Goal: Task Accomplishment & Management: Use online tool/utility

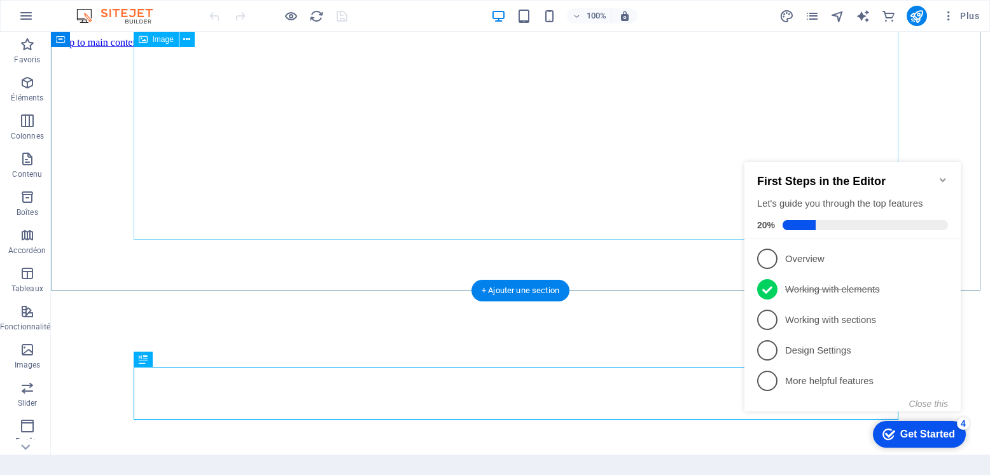
scroll to position [649, 0]
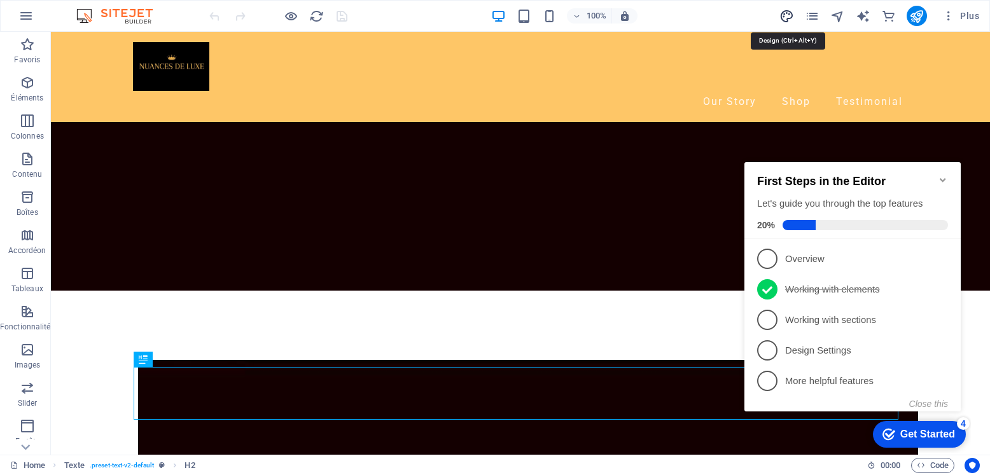
click at [782, 15] on icon "design" at bounding box center [786, 16] width 15 height 15
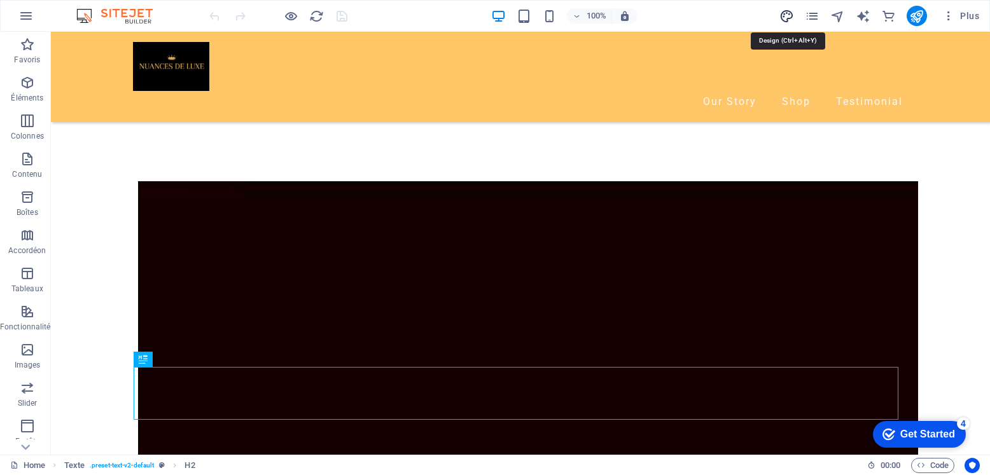
select select "px"
select select "400"
select select "px"
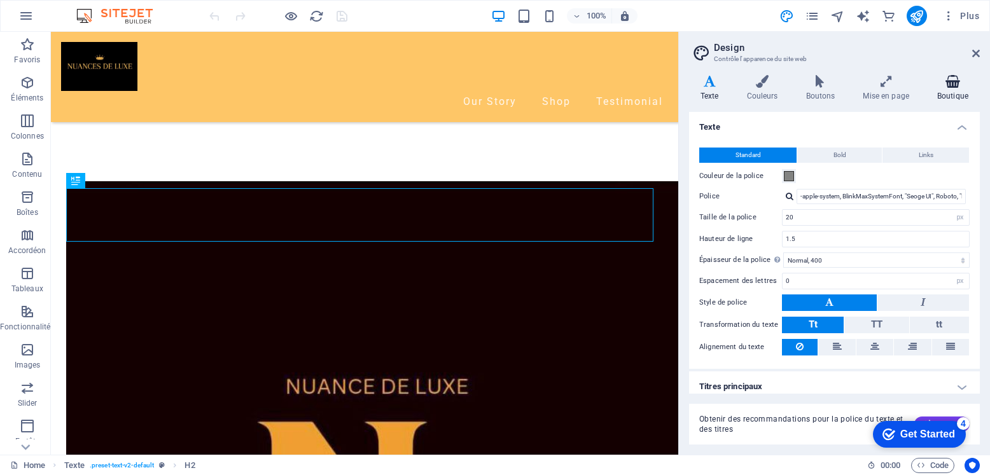
click at [951, 83] on icon at bounding box center [952, 81] width 54 height 13
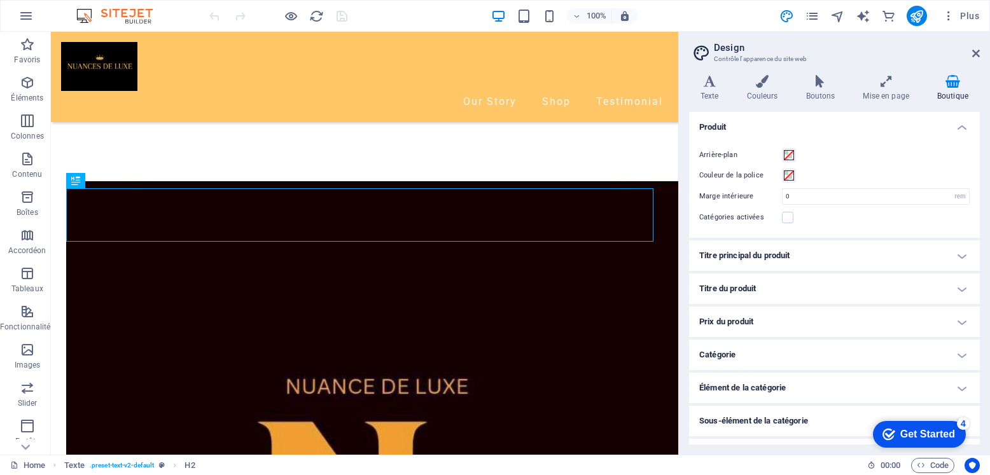
click at [962, 255] on h4 "Titre principal du produit" at bounding box center [834, 255] width 291 height 31
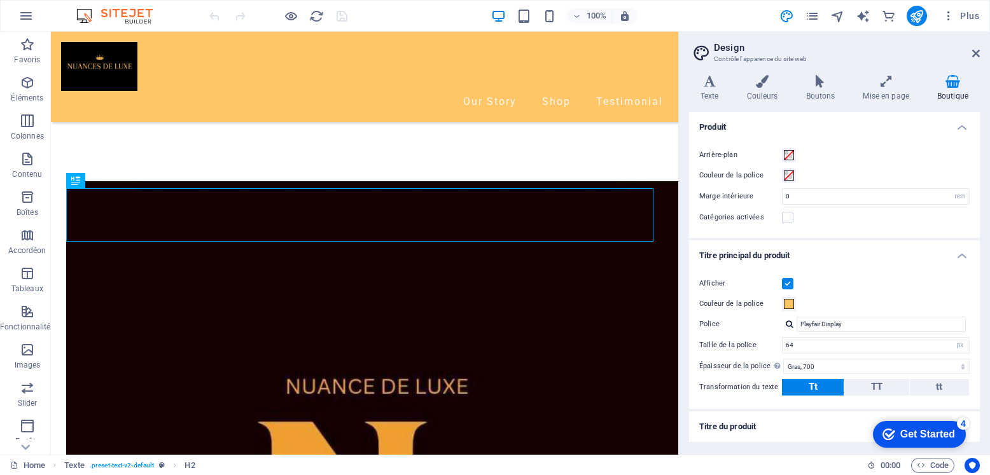
click at [962, 255] on h4 "Titre principal du produit" at bounding box center [834, 251] width 291 height 23
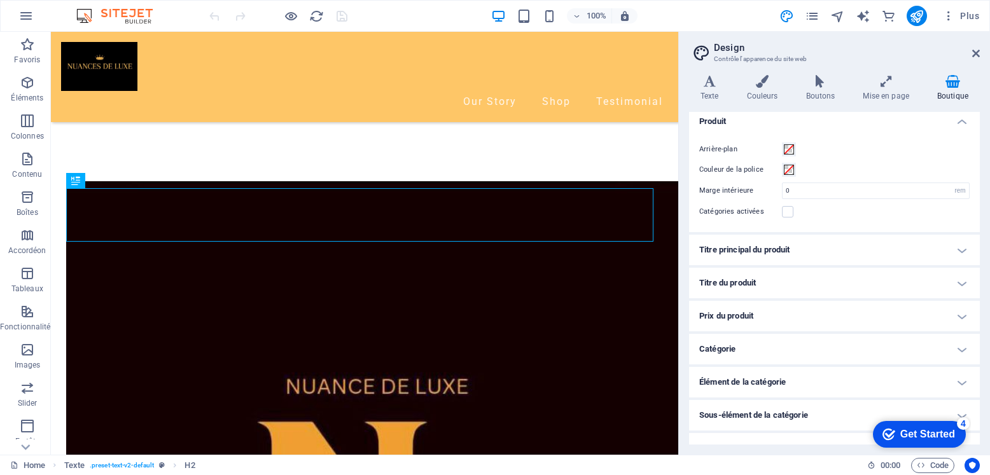
scroll to position [0, 0]
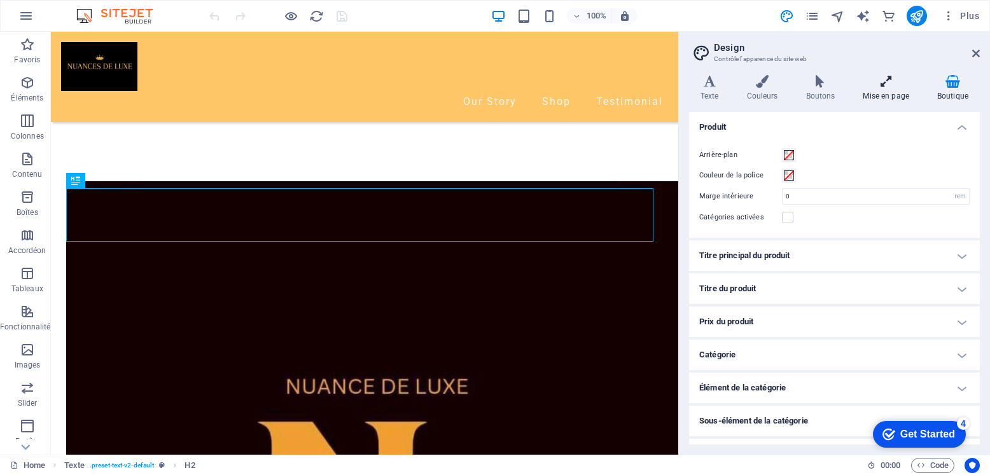
click at [883, 86] on icon at bounding box center [885, 81] width 69 height 13
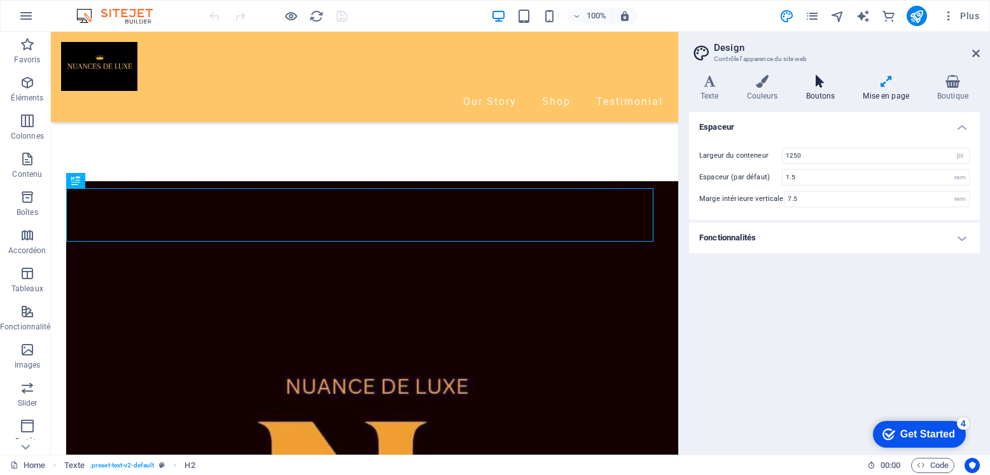
click at [819, 88] on h4 "Boutons" at bounding box center [822, 88] width 57 height 27
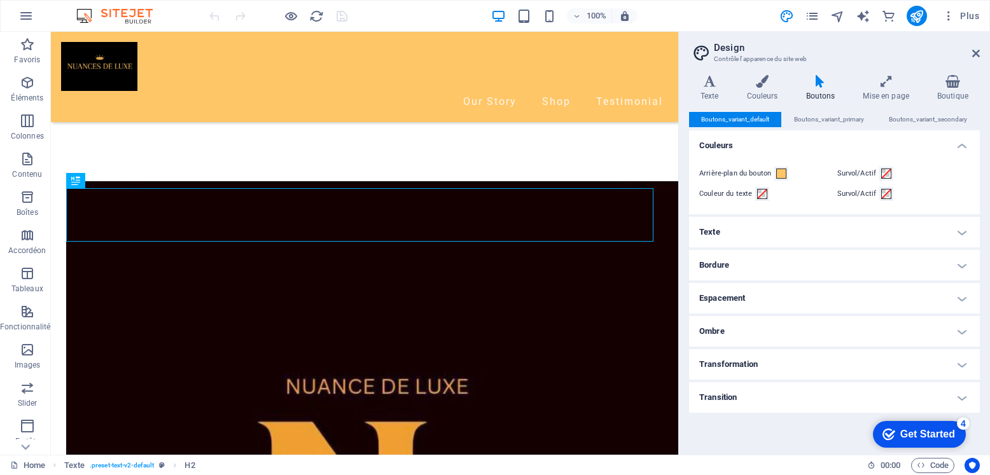
click at [859, 402] on h4 "Transition" at bounding box center [834, 397] width 291 height 31
click at [859, 402] on h4 "Transition" at bounding box center [834, 393] width 291 height 23
click at [962, 388] on h4 "Transition" at bounding box center [834, 397] width 291 height 31
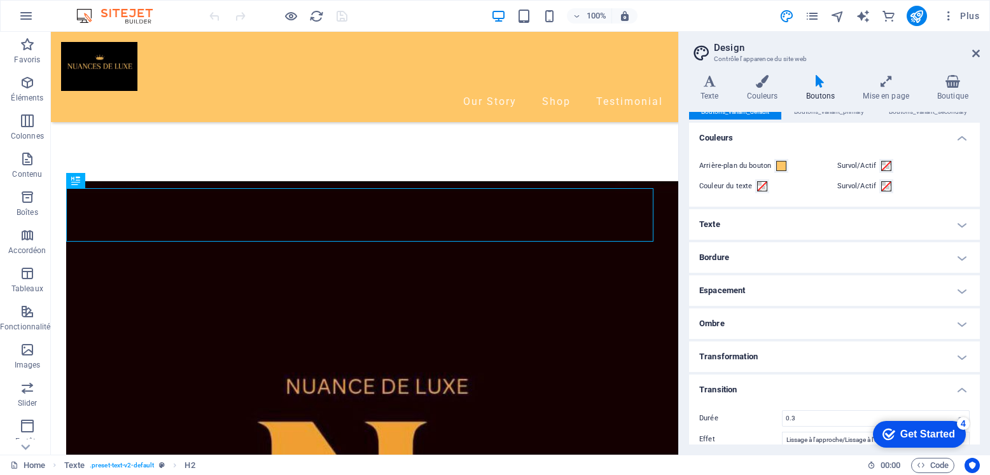
scroll to position [23, 0]
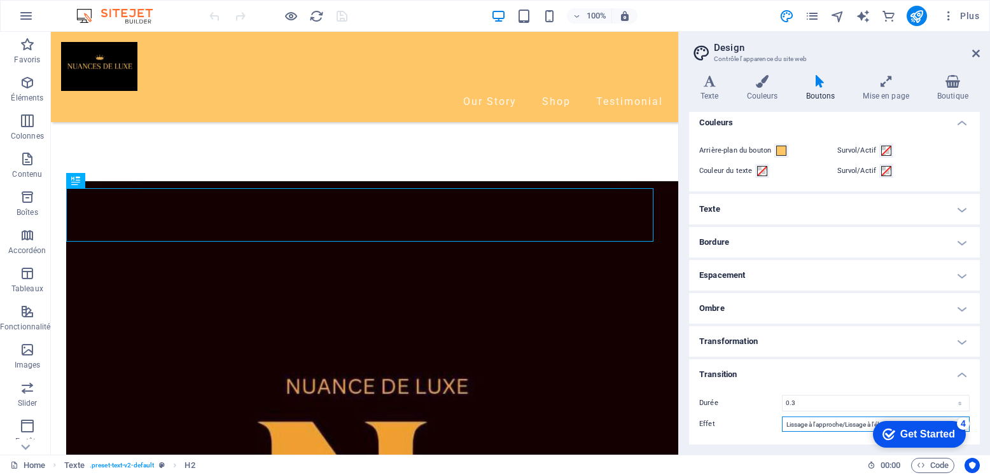
click at [835, 424] on select "Lissage de vitesse Lissage à l'approche Lissage à l'éloignement Lissage à l'app…" at bounding box center [876, 424] width 188 height 15
click at [758, 81] on icon at bounding box center [762, 81] width 54 height 13
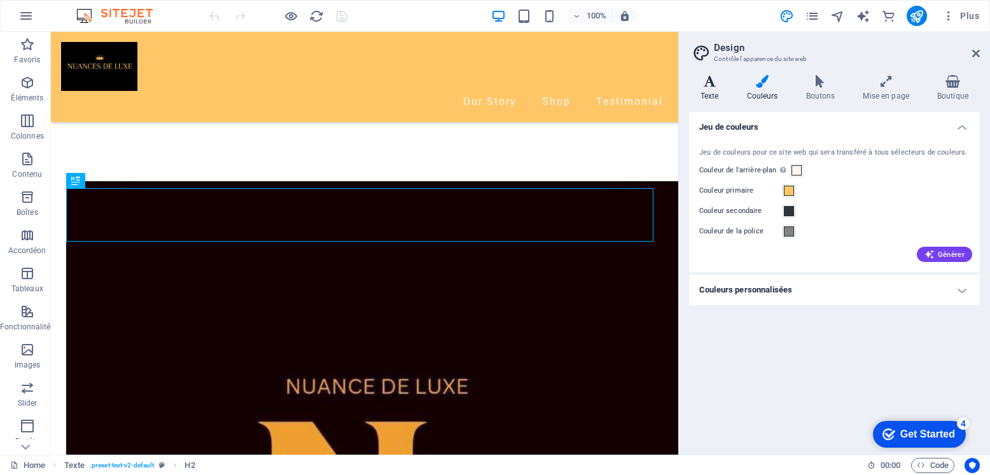
click at [714, 84] on icon at bounding box center [709, 81] width 41 height 13
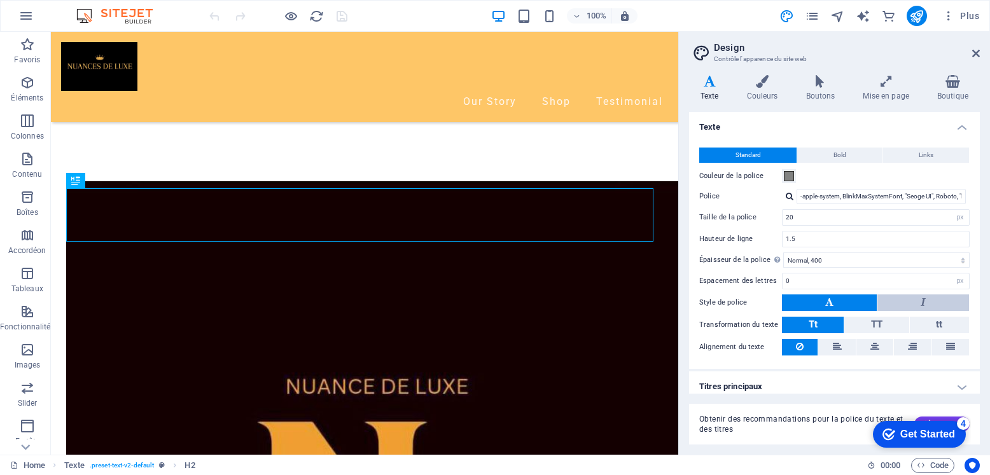
click at [906, 297] on button at bounding box center [923, 302] width 92 height 17
click at [852, 301] on button at bounding box center [829, 302] width 95 height 17
click at [974, 52] on icon at bounding box center [976, 53] width 8 height 10
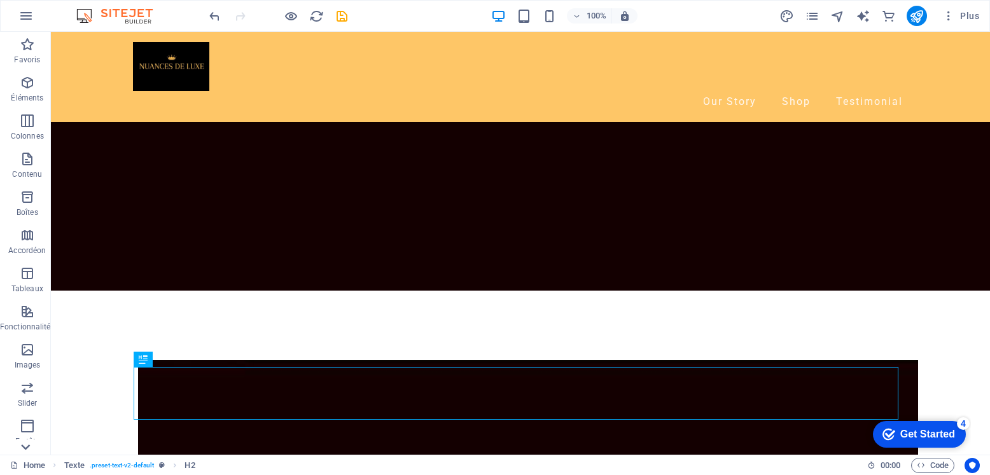
click at [22, 48] on icon at bounding box center [26, 40] width 18 height 18
click at [28, 434] on icon "button" at bounding box center [27, 429] width 15 height 15
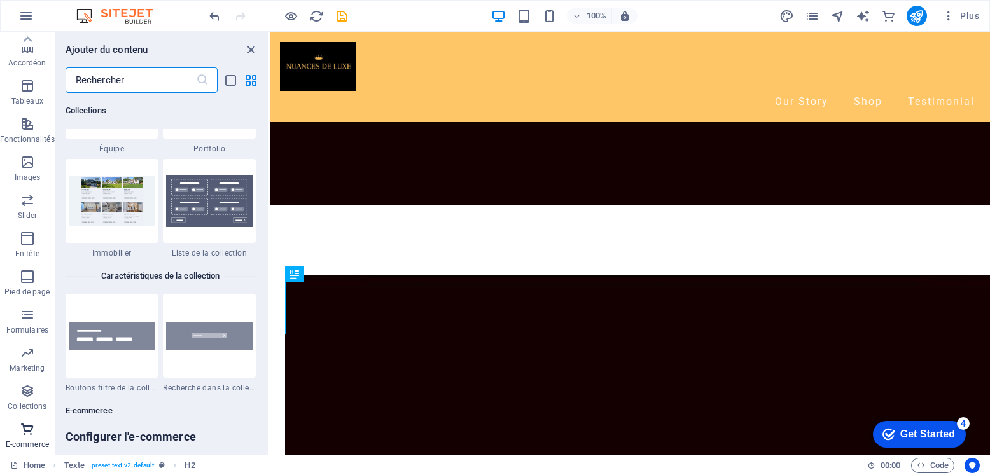
scroll to position [12360, 0]
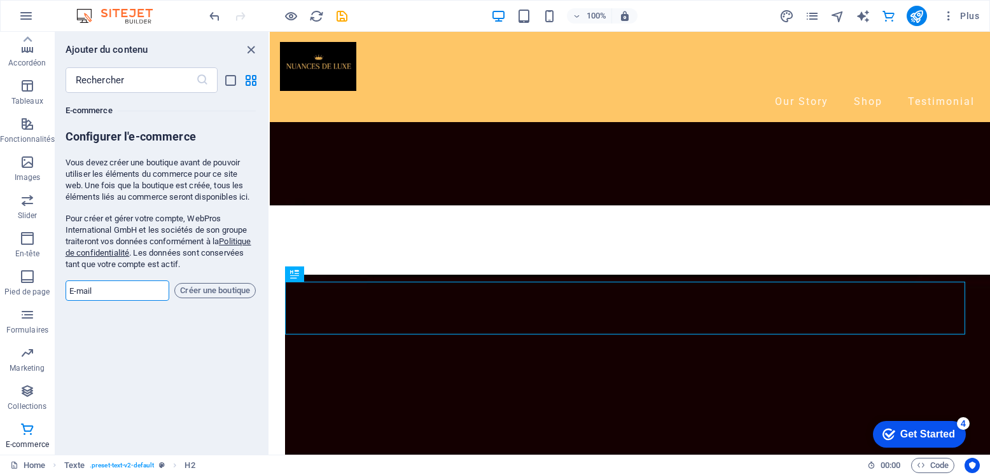
click at [116, 291] on input "email" at bounding box center [118, 290] width 104 height 20
drag, startPoint x: 47, startPoint y: 365, endPoint x: 34, endPoint y: 321, distance: 46.3
click at [34, 321] on div "Favoris Éléments Colonnes Contenu Boîtes Accordéon Tableaux Fonctionnalités Ima…" at bounding box center [27, 149] width 55 height 611
click at [34, 321] on span "Formulaires" at bounding box center [27, 322] width 55 height 31
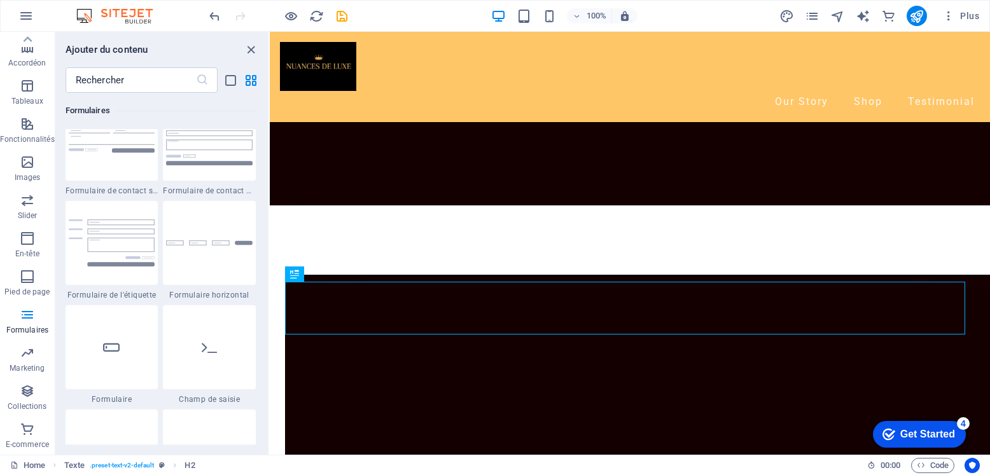
scroll to position [9550, 0]
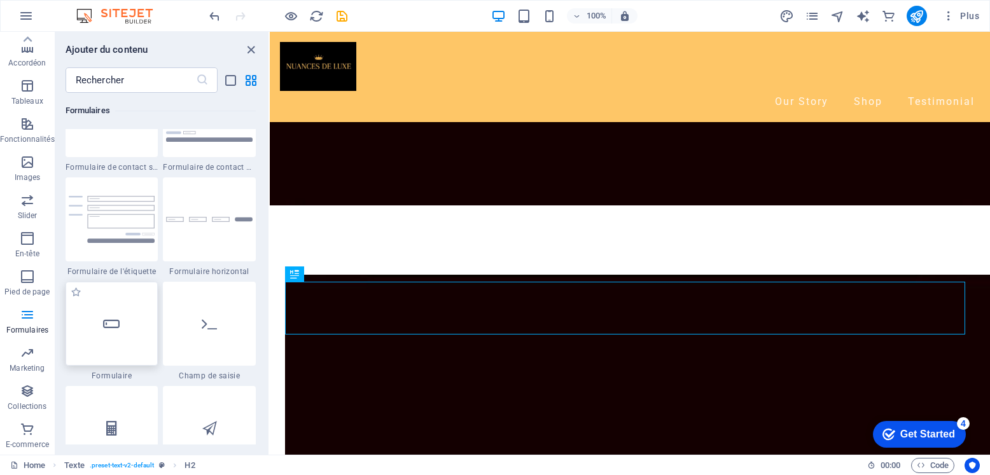
click at [98, 322] on div at bounding box center [112, 324] width 93 height 84
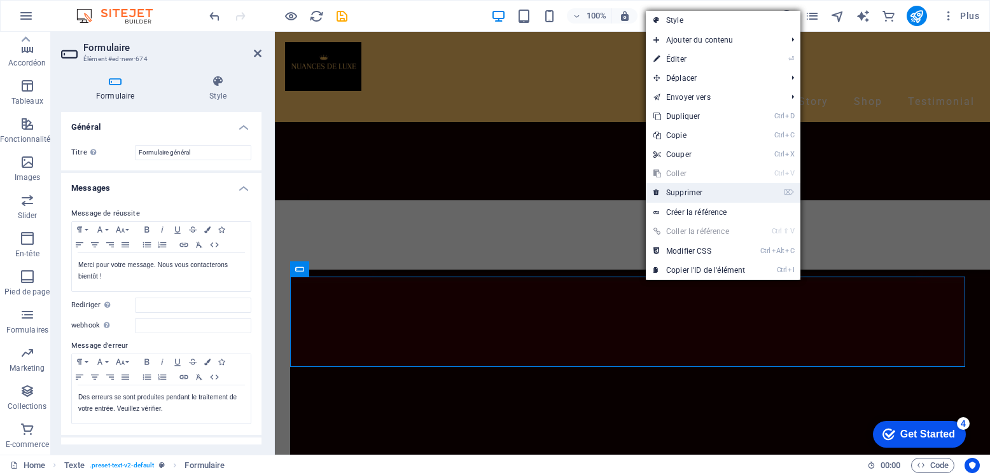
click at [687, 189] on link "⌦ Supprimer" at bounding box center [699, 192] width 107 height 19
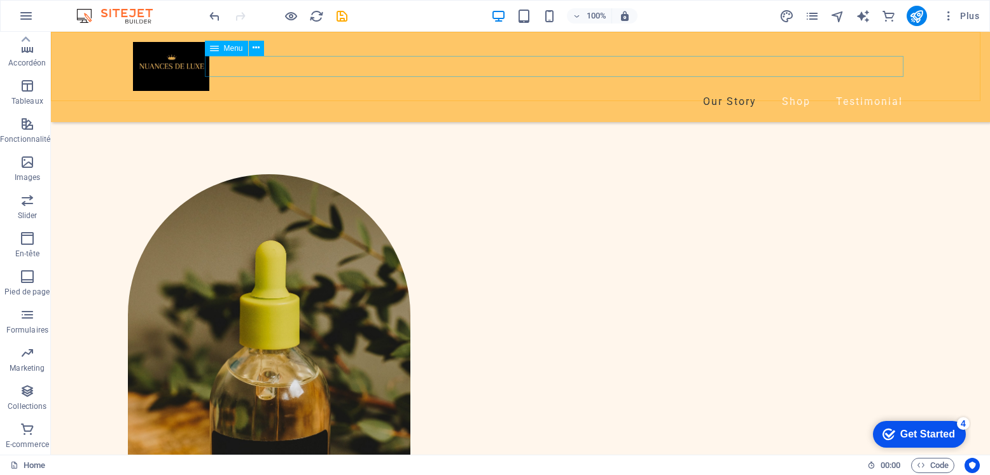
scroll to position [2182, 0]
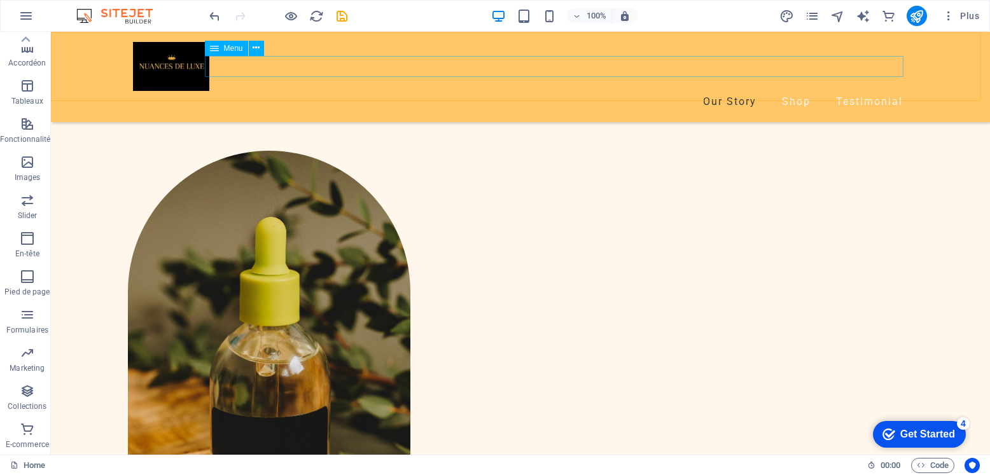
click at [787, 91] on nav "Our Story Shop Testimonial" at bounding box center [520, 101] width 775 height 21
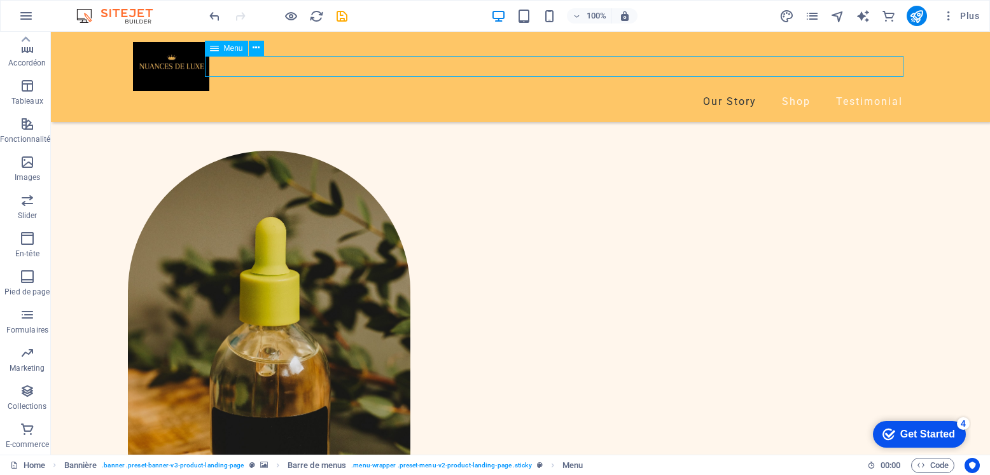
click at [787, 91] on nav "Our Story Shop Testimonial" at bounding box center [520, 101] width 775 height 21
click at [254, 49] on icon at bounding box center [255, 47] width 7 height 13
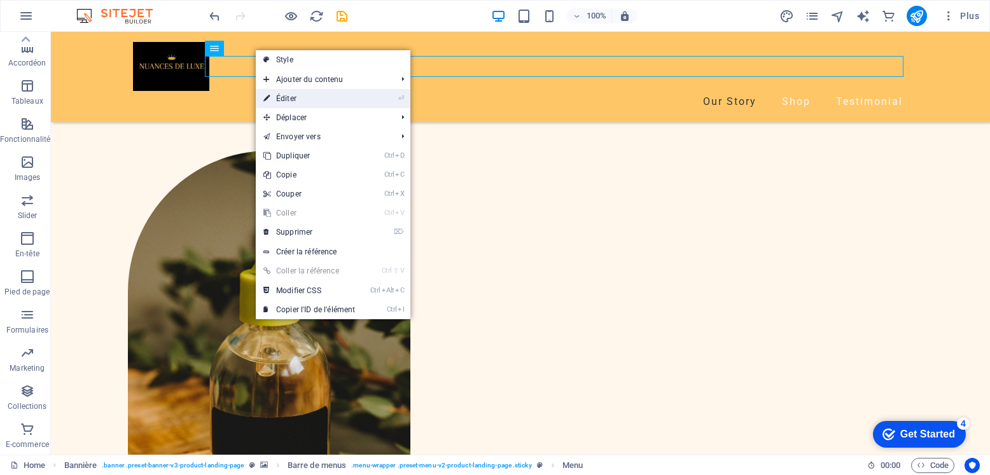
click at [280, 97] on link "⏎ Éditer" at bounding box center [309, 98] width 107 height 19
select select "1"
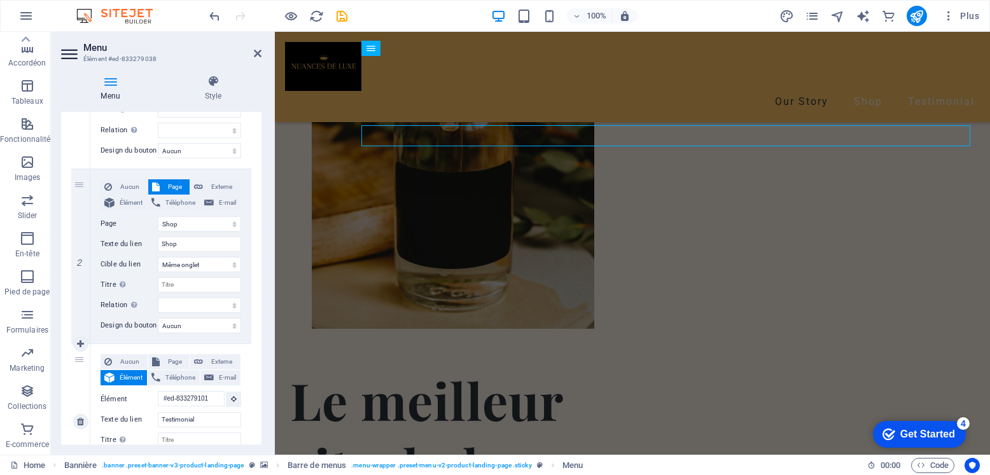
scroll to position [230, 0]
click at [231, 394] on icon at bounding box center [234, 397] width 6 height 6
click at [231, 399] on icon at bounding box center [234, 397] width 6 height 6
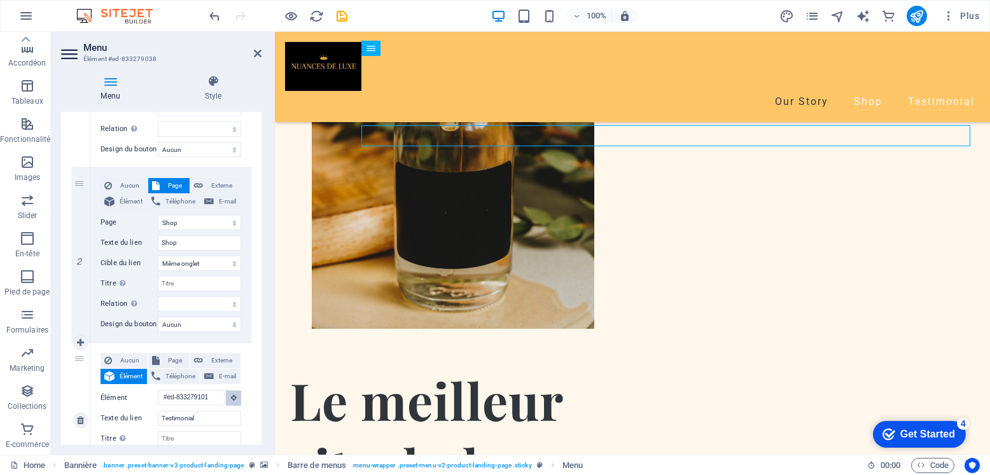
click at [231, 399] on icon at bounding box center [234, 397] width 6 height 6
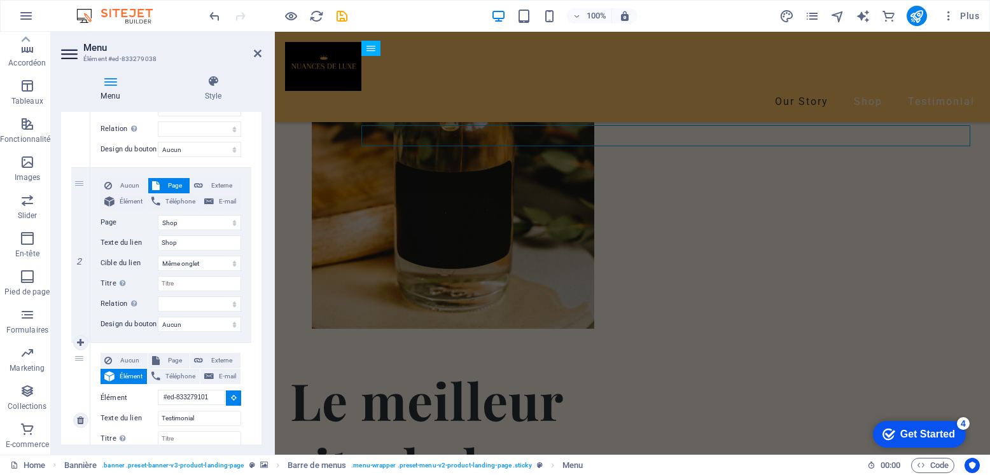
click at [231, 399] on icon at bounding box center [234, 397] width 6 height 6
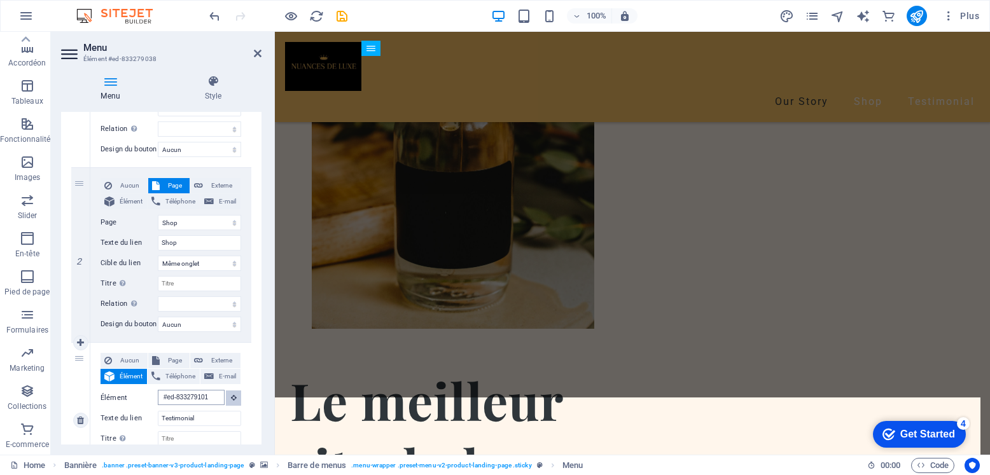
scroll to position [2936, 0]
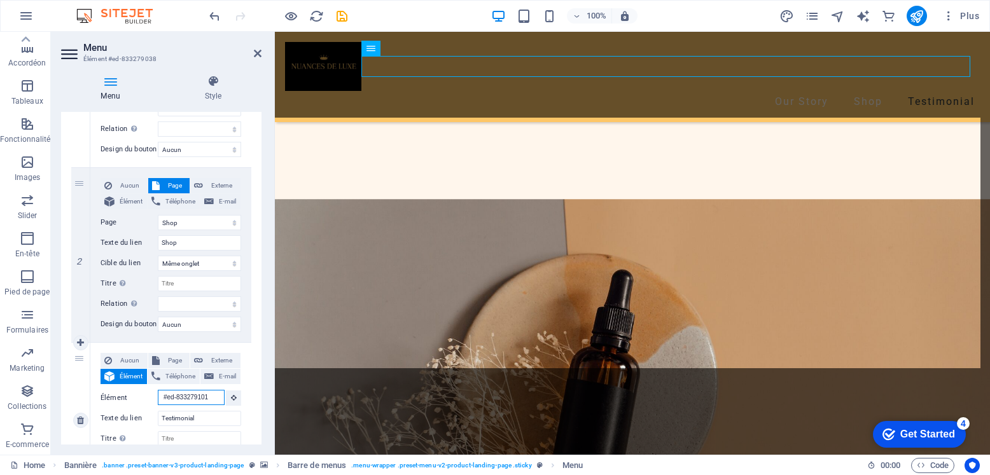
click at [210, 397] on input "#ed-833279101" at bounding box center [191, 397] width 67 height 15
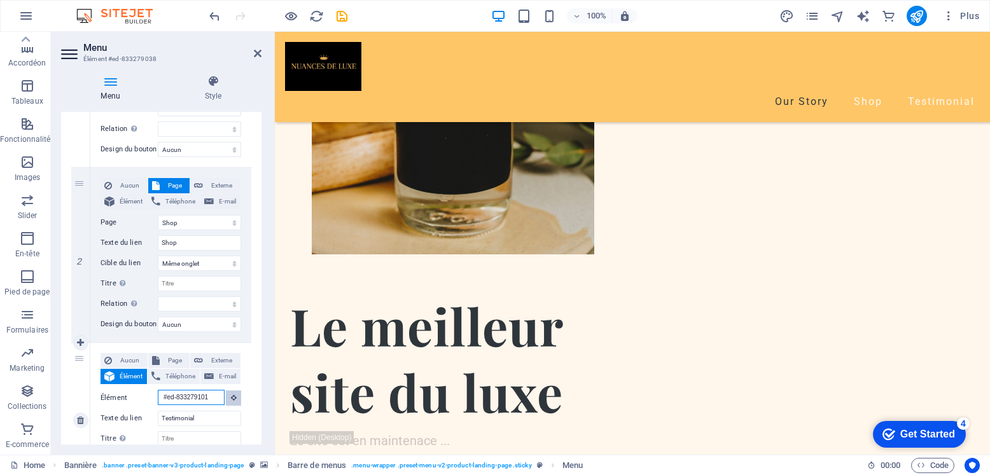
scroll to position [1974, 0]
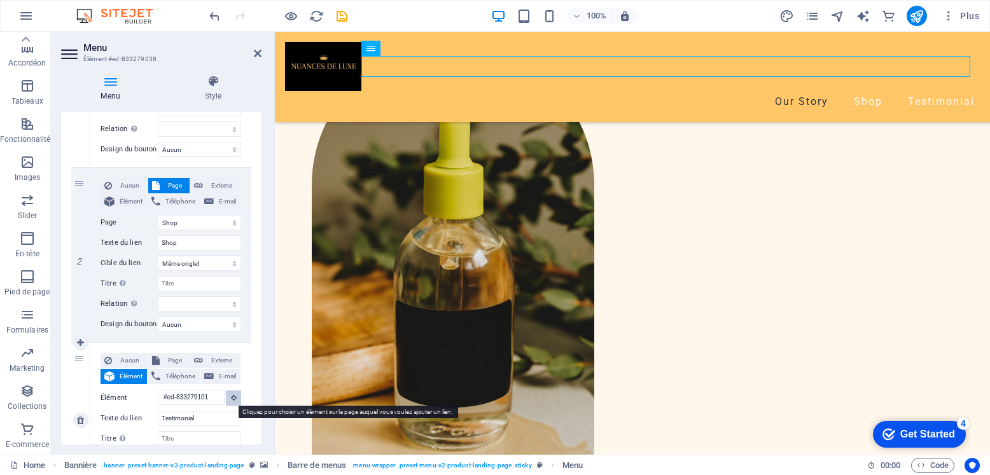
click at [231, 399] on icon at bounding box center [234, 397] width 6 height 6
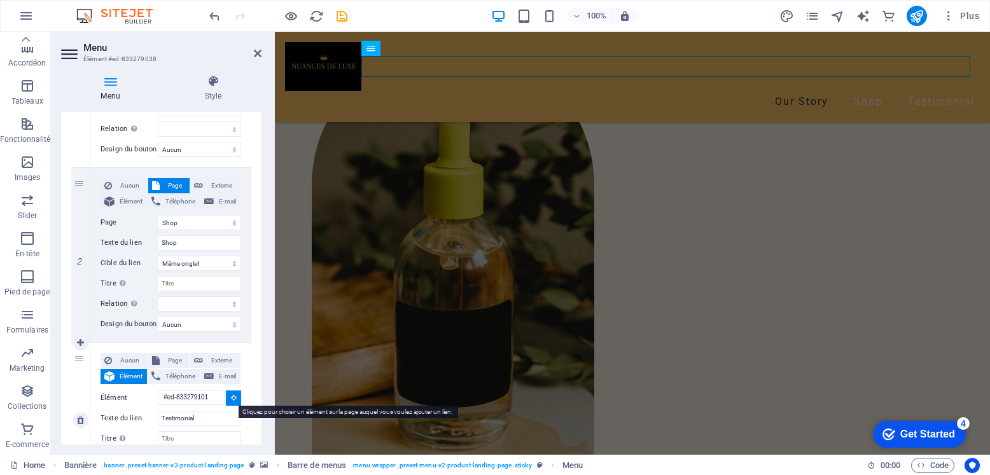
click at [231, 399] on icon at bounding box center [234, 397] width 6 height 6
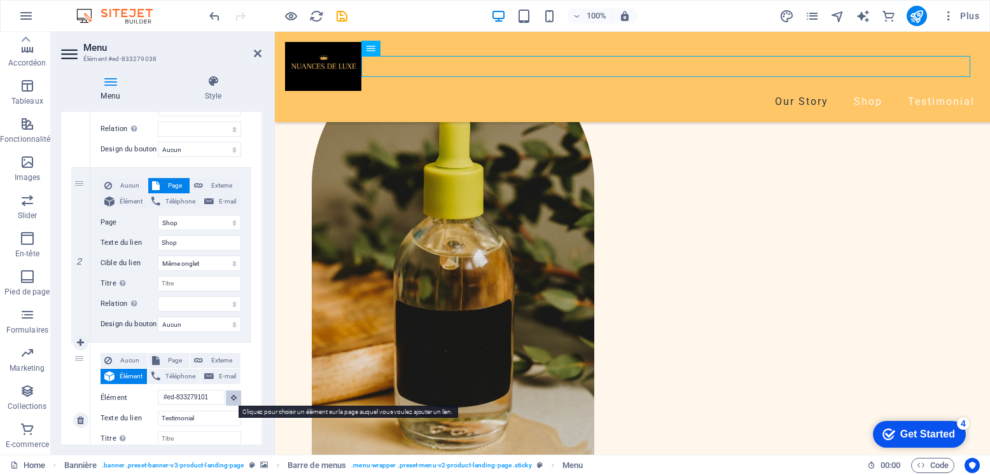
click at [231, 399] on icon at bounding box center [234, 397] width 6 height 6
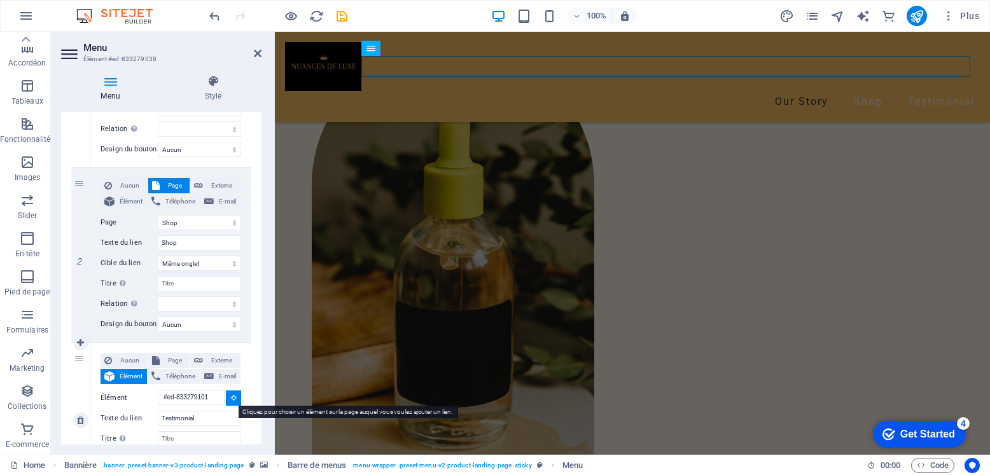
click at [231, 399] on icon at bounding box center [234, 397] width 6 height 6
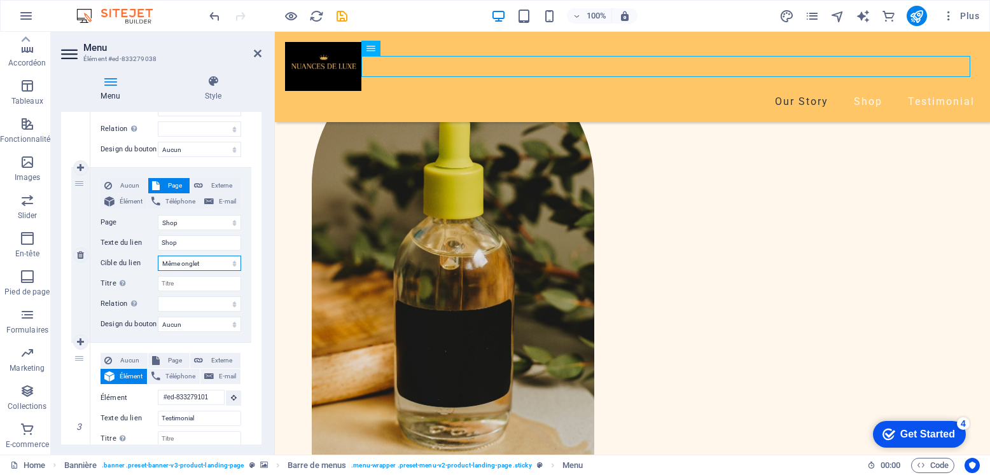
click at [231, 264] on select "Nouvel onglet Même onglet Superposition" at bounding box center [199, 263] width 83 height 15
select select "blank"
click at [158, 256] on select "Nouvel onglet Même onglet Superposition" at bounding box center [199, 263] width 83 height 15
select select
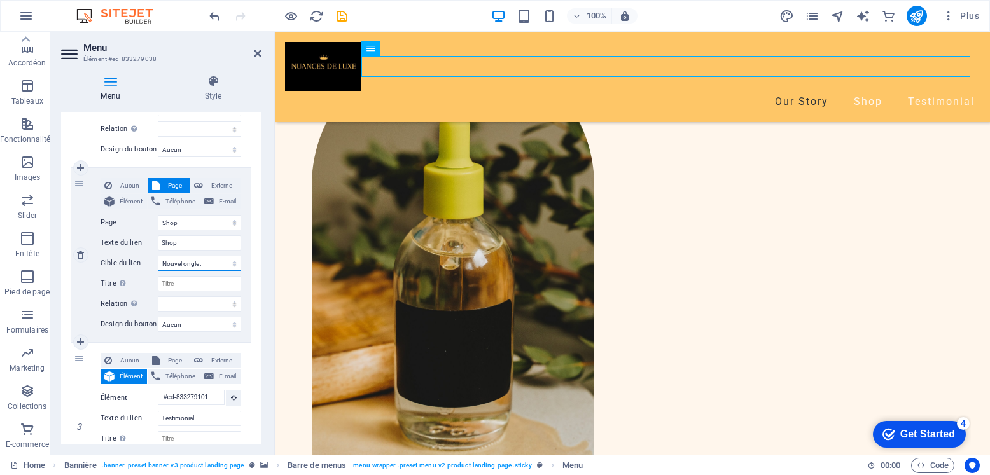
select select
click at [233, 262] on select "Nouvel onglet Même onglet Superposition" at bounding box center [199, 263] width 83 height 15
select select
click at [158, 256] on select "Nouvel onglet Même onglet Superposition" at bounding box center [199, 263] width 83 height 15
select select
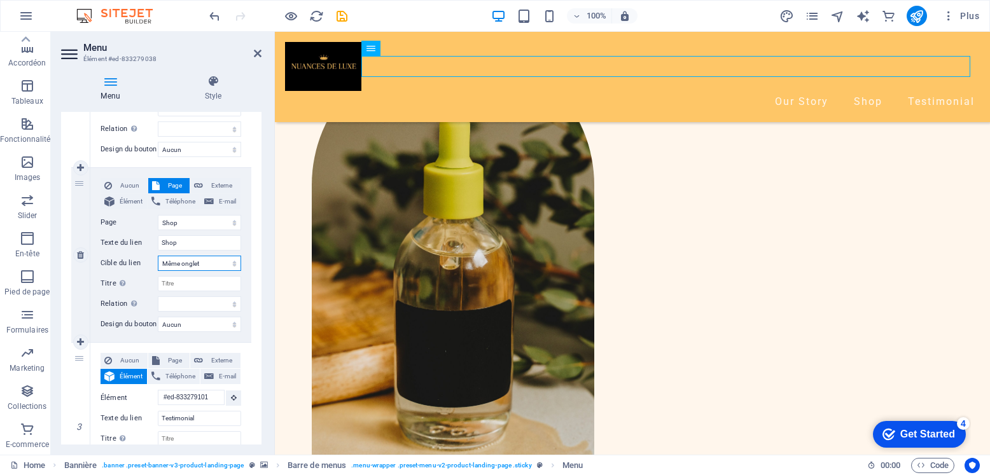
select select
click at [232, 225] on select "Home Shop Legal Notice Privacy Nouvelle page" at bounding box center [199, 222] width 83 height 15
select select "4"
click at [158, 215] on select "Home Shop Legal Notice Privacy Nouvelle page" at bounding box center [199, 222] width 83 height 15
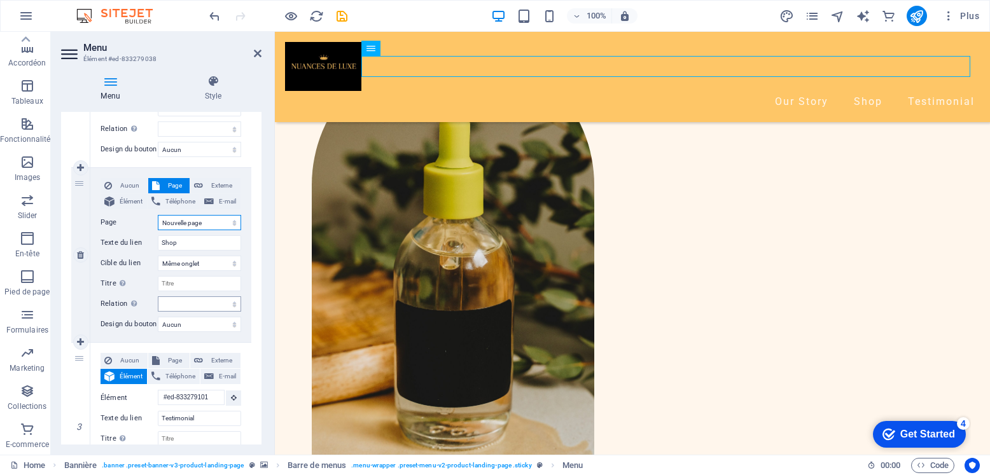
select select
type input "Nouvelle page"
select select
drag, startPoint x: 197, startPoint y: 303, endPoint x: 199, endPoint y: 275, distance: 27.4
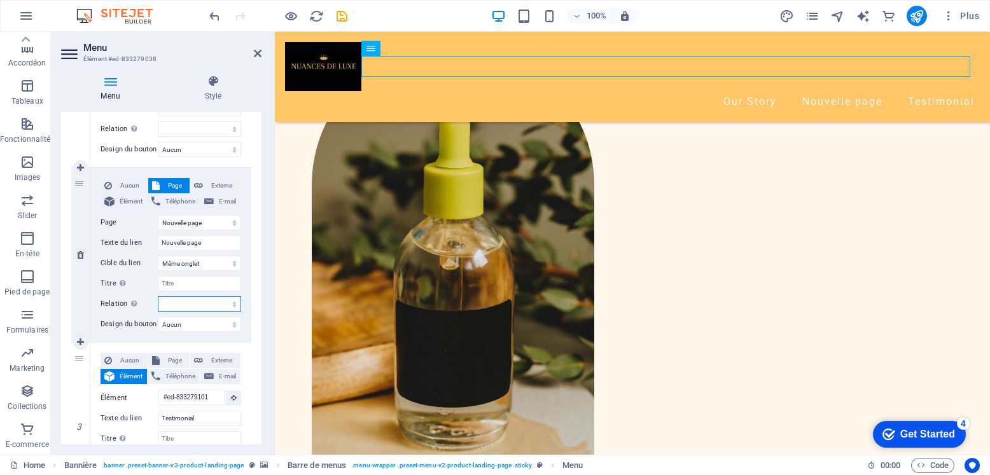
click at [199, 275] on div "Aucun Page Externe Élément Téléphone E-mail Page Home Shop Legal Notice Privacy…" at bounding box center [170, 245] width 141 height 134
click at [251, 88] on h4 "Style" at bounding box center [213, 88] width 97 height 27
